Goal: Find contact information: Find contact information

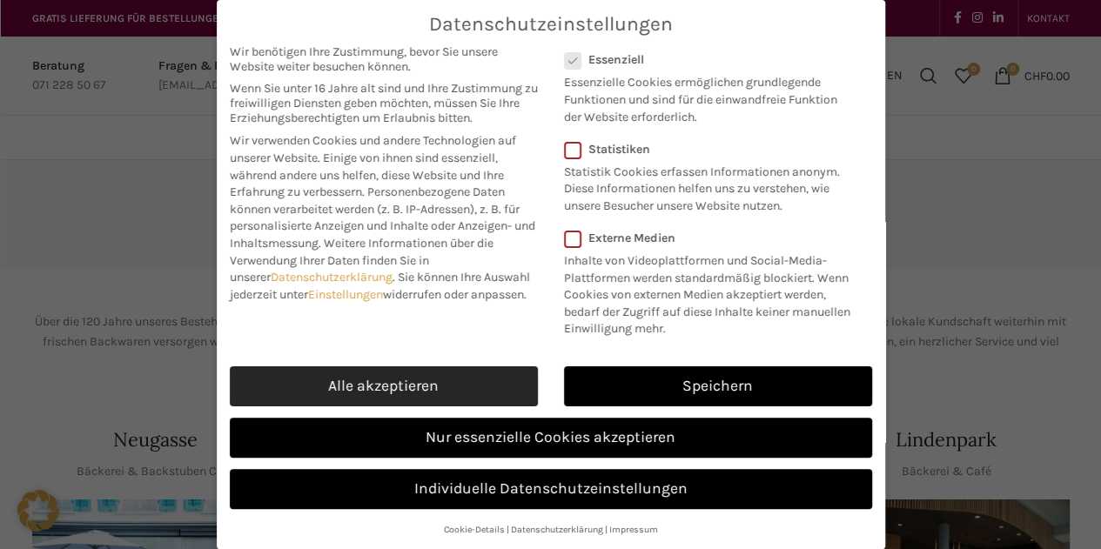
click at [407, 387] on link "Alle akzeptieren" at bounding box center [384, 387] width 308 height 40
checkbox input "true"
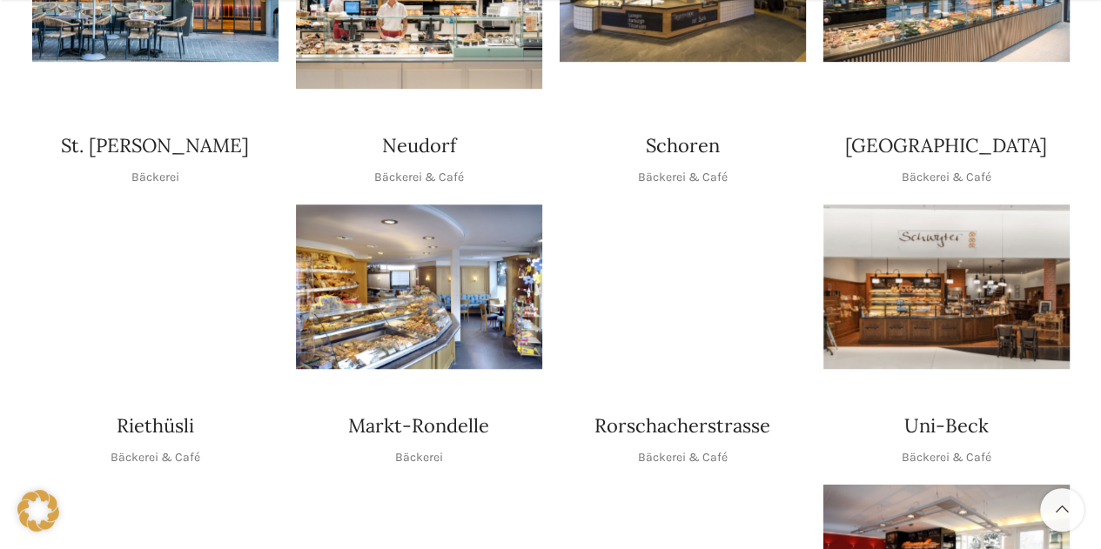
scroll to position [609, 0]
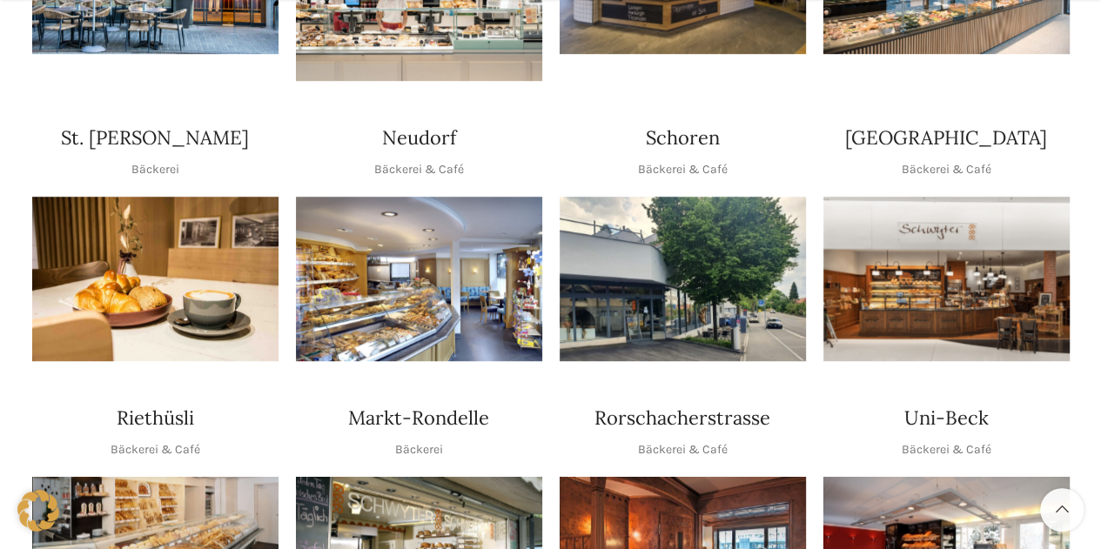
click at [976, 280] on img "1 / 1" at bounding box center [947, 279] width 246 height 165
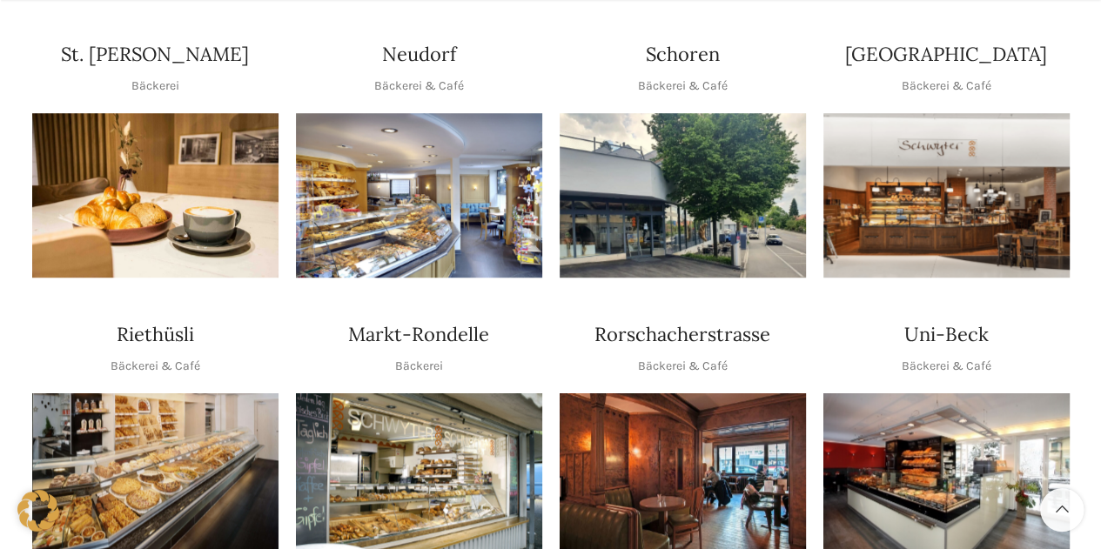
scroll to position [871, 0]
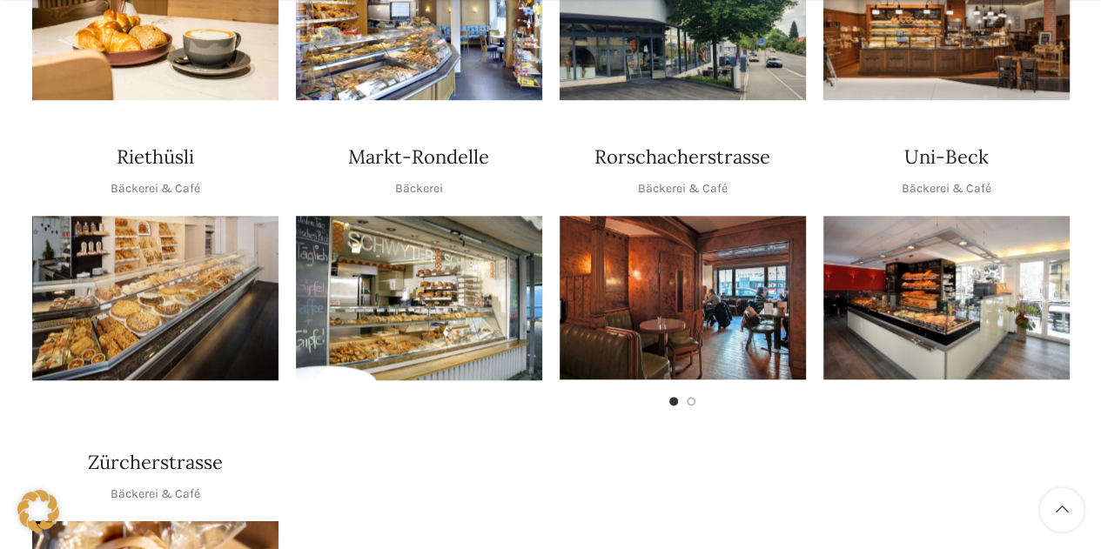
click at [1001, 271] on img "1 / 1" at bounding box center [947, 298] width 246 height 164
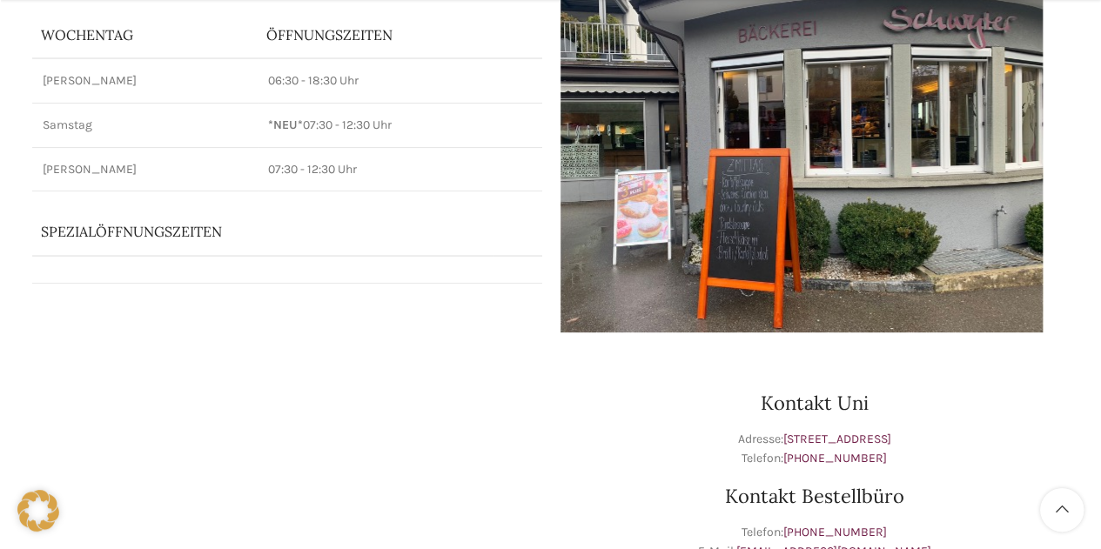
scroll to position [261, 0]
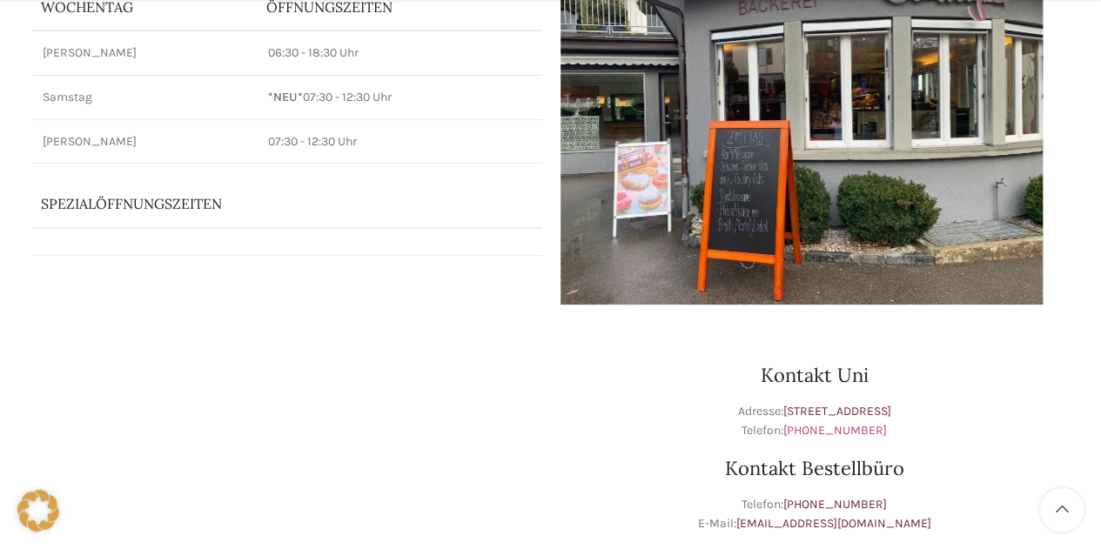
click at [862, 430] on link "+41 71 244 24 50" at bounding box center [836, 430] width 104 height 15
